Goal: Browse casually

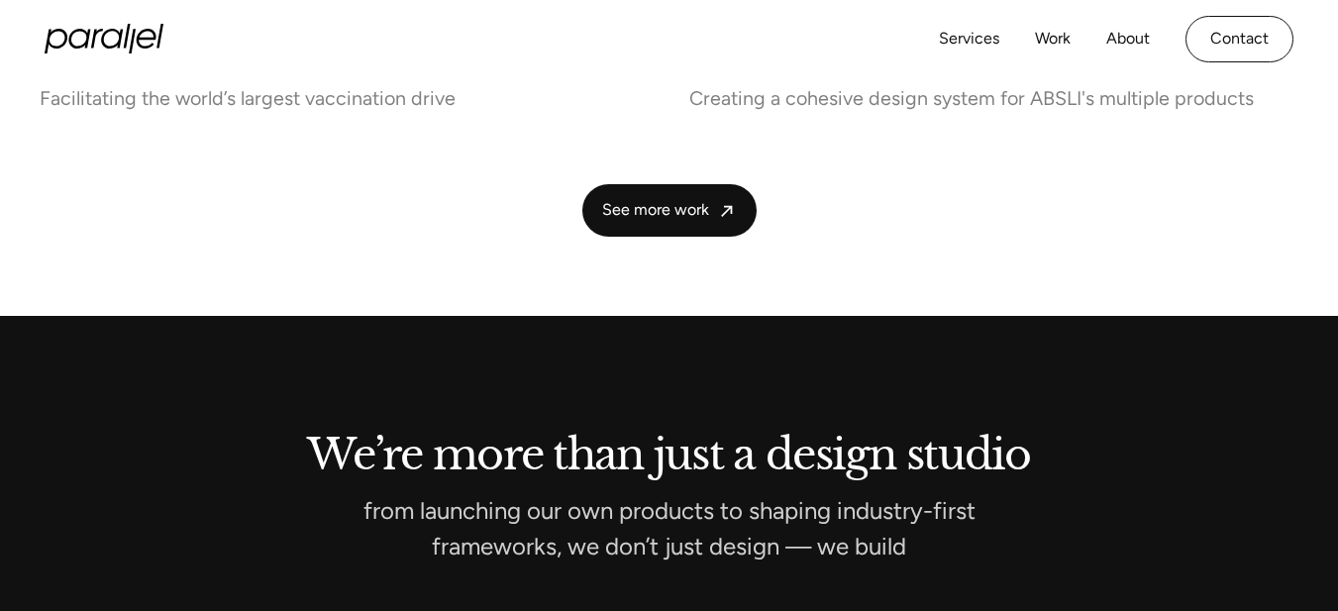
scroll to position [5150, 0]
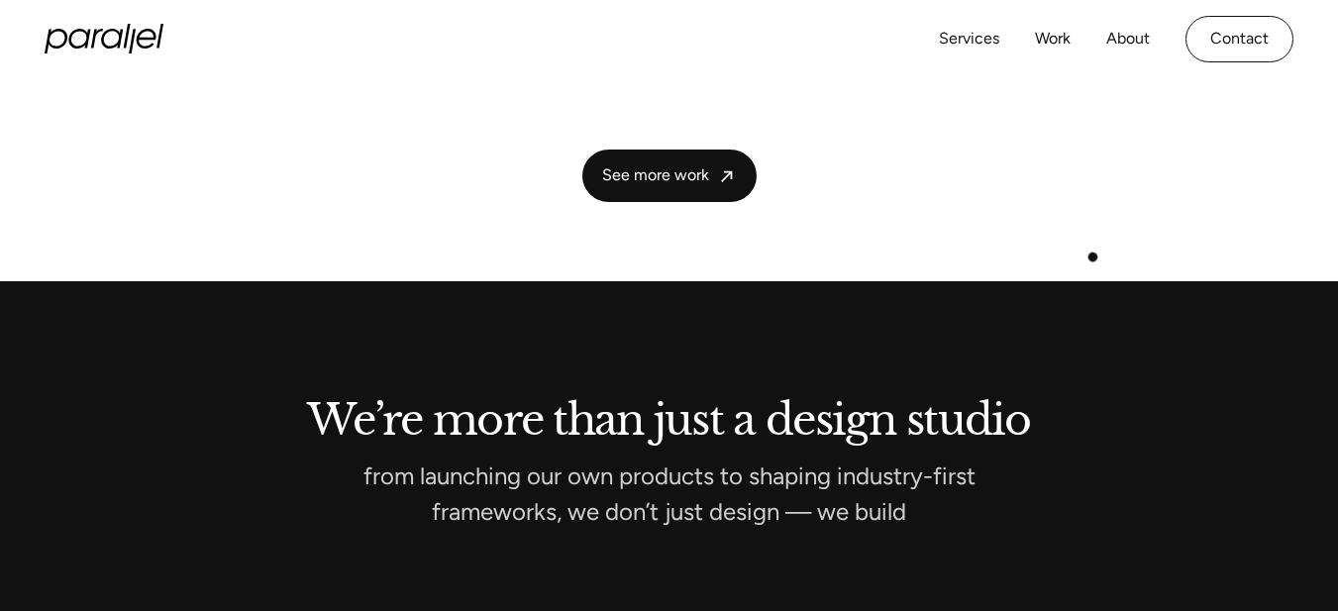
click at [151, 43] on icon "home" at bounding box center [104, 39] width 119 height 30
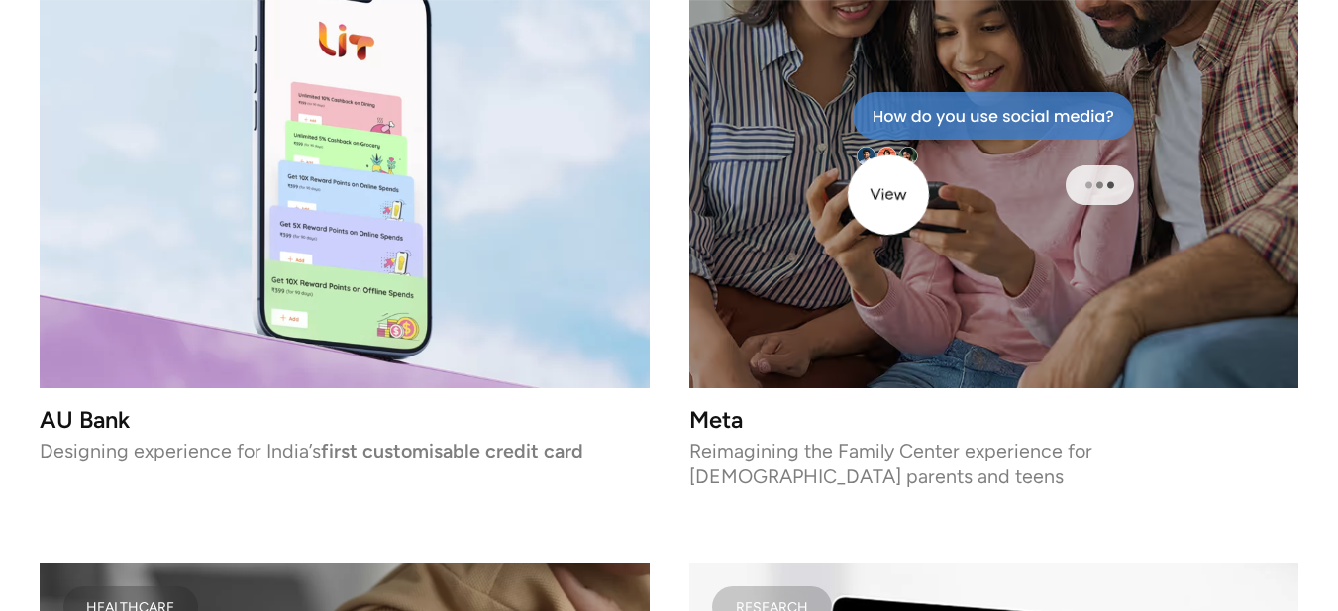
scroll to position [4293, 0]
